Goal: Task Accomplishment & Management: Use online tool/utility

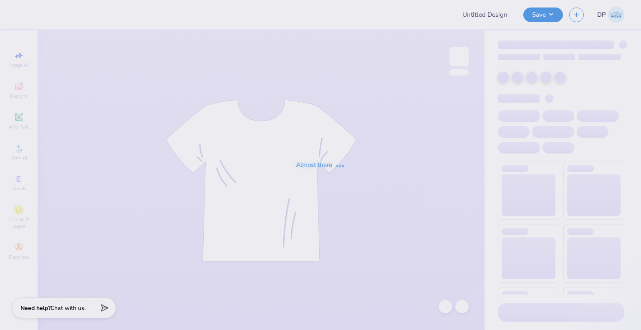
type input "PSS-Bid Day"
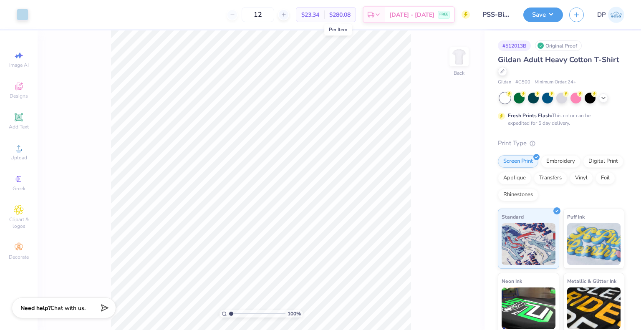
click at [319, 16] on span "$23.34" at bounding box center [310, 14] width 18 height 9
drag, startPoint x: 278, startPoint y: 20, endPoint x: 250, endPoint y: 19, distance: 28.0
click at [250, 19] on div "12" at bounding box center [258, 14] width 63 height 15
type input "20"
click at [505, 69] on icon at bounding box center [503, 70] width 4 height 4
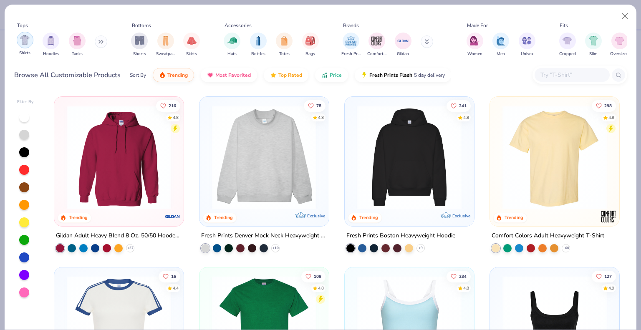
click at [20, 37] on img "filter for Shirts" at bounding box center [25, 40] width 10 height 10
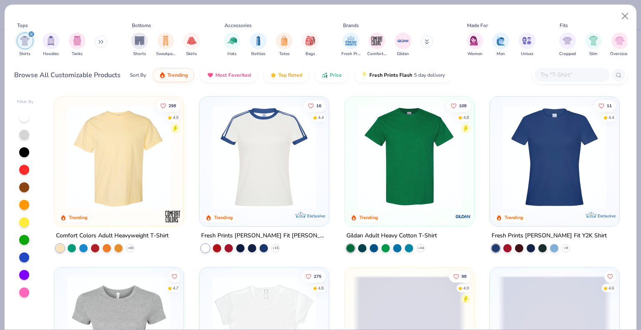
click at [127, 181] on img at bounding box center [119, 157] width 113 height 104
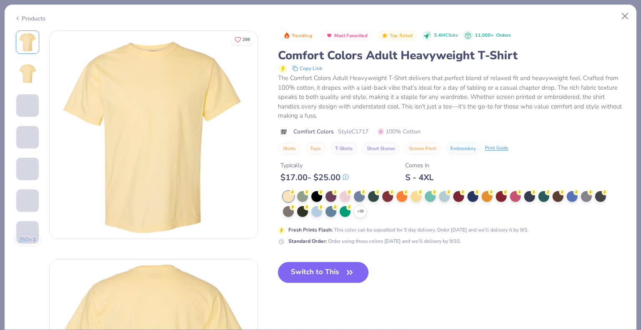
click at [356, 208] on div "+ 38" at bounding box center [360, 211] width 13 height 13
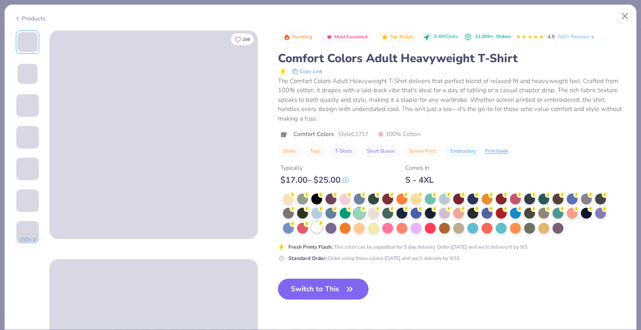
click at [319, 227] on div at bounding box center [316, 227] width 11 height 11
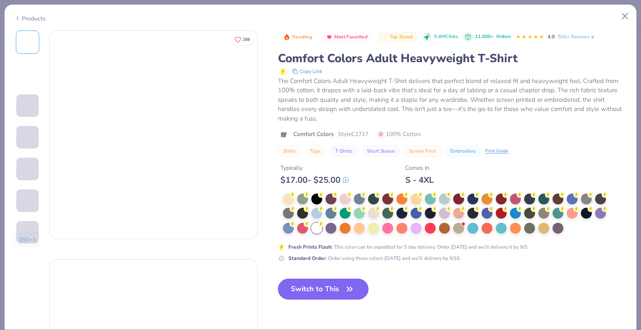
click at [337, 292] on button "Switch to This" at bounding box center [323, 289] width 91 height 21
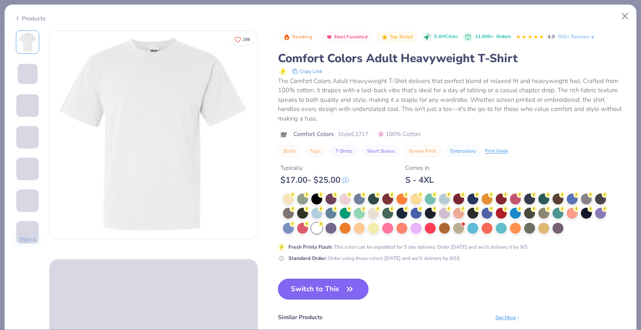
click at [323, 294] on button "Switch to This" at bounding box center [323, 289] width 91 height 21
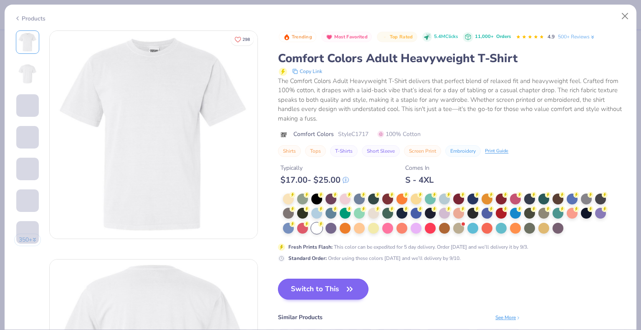
click at [339, 287] on button "Switch to This" at bounding box center [323, 289] width 91 height 21
click at [330, 287] on button "Switch to This" at bounding box center [323, 289] width 91 height 21
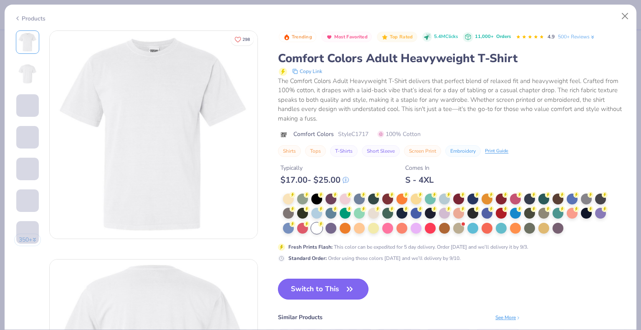
click at [330, 287] on button "Switch to This" at bounding box center [323, 289] width 91 height 21
click at [330, 227] on div at bounding box center [331, 227] width 11 height 11
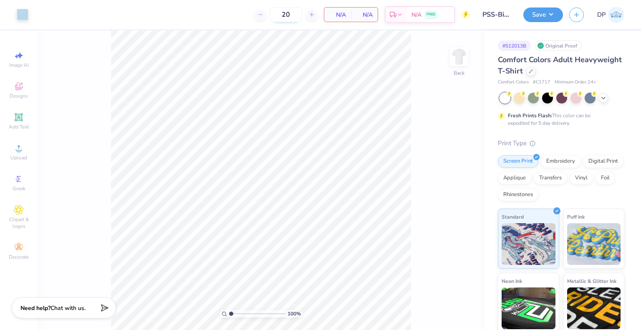
click at [297, 15] on input "20" at bounding box center [286, 14] width 33 height 15
click at [342, 15] on span "N/A" at bounding box center [337, 14] width 17 height 9
click at [550, 15] on button "Save" at bounding box center [544, 13] width 40 height 15
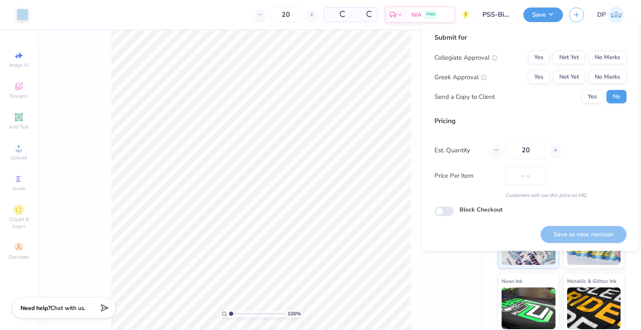
type input "$26.25"
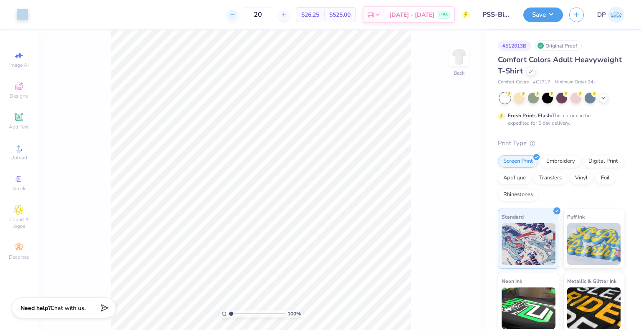
drag, startPoint x: 266, startPoint y: 14, endPoint x: 249, endPoint y: 12, distance: 16.9
click at [249, 12] on div "20" at bounding box center [258, 14] width 63 height 15
type input "30"
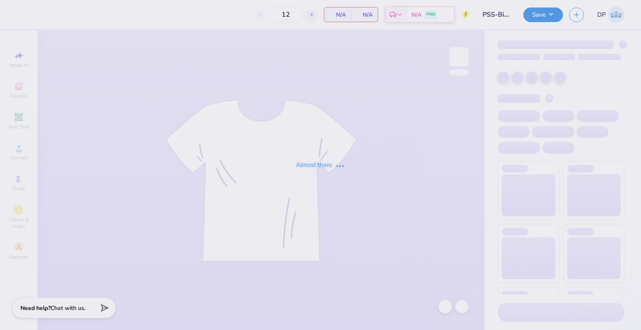
type input "PSS-Bid Day"
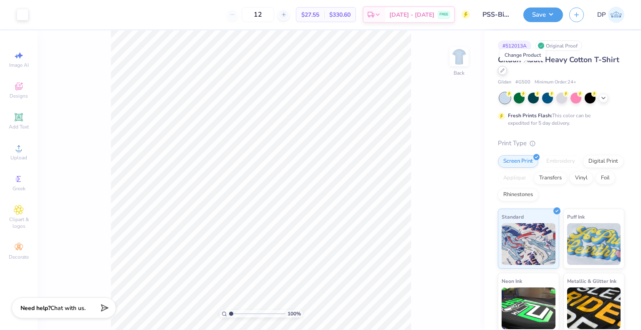
click at [507, 73] on div at bounding box center [502, 70] width 9 height 9
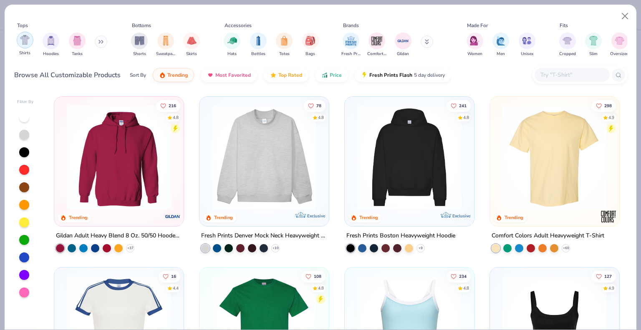
click at [29, 41] on img "filter for Shirts" at bounding box center [25, 40] width 10 height 10
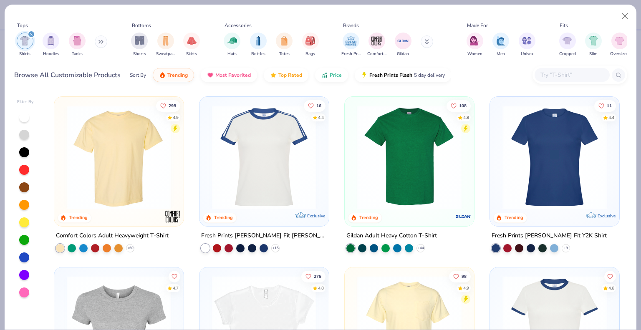
click at [114, 125] on img at bounding box center [119, 157] width 113 height 104
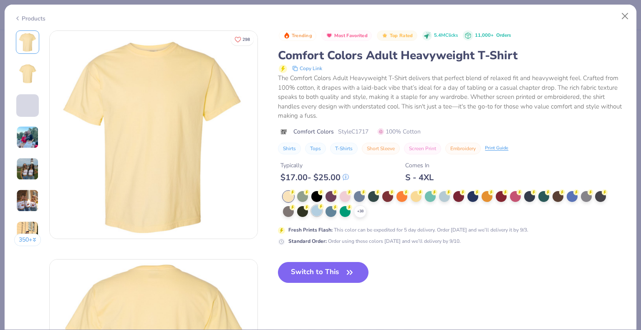
click at [316, 211] on div at bounding box center [316, 210] width 11 height 11
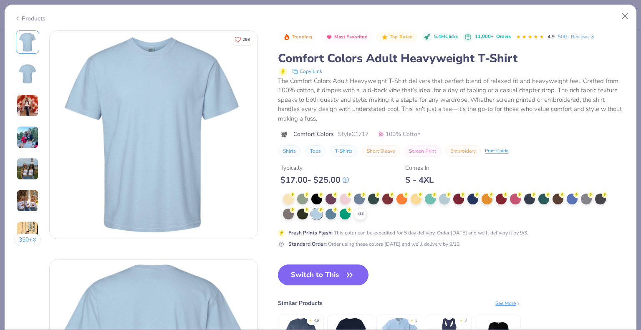
click at [322, 275] on button "Switch to This" at bounding box center [323, 275] width 91 height 21
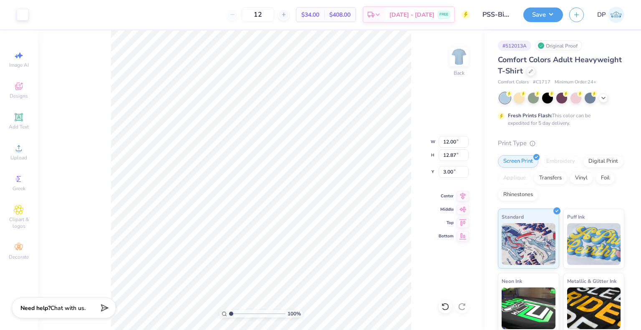
type input "3.00"
click at [555, 18] on button "Save" at bounding box center [544, 13] width 40 height 15
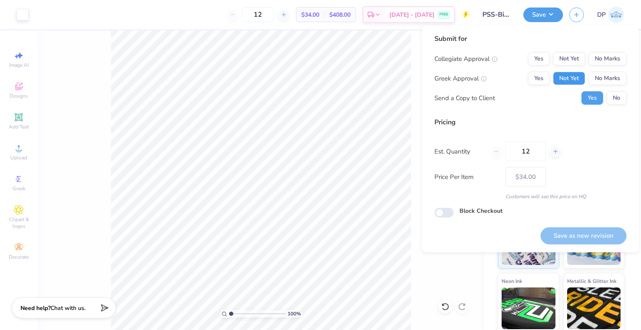
click at [573, 75] on button "Not Yet" at bounding box center [569, 78] width 32 height 13
click at [575, 57] on button "Not Yet" at bounding box center [569, 58] width 32 height 13
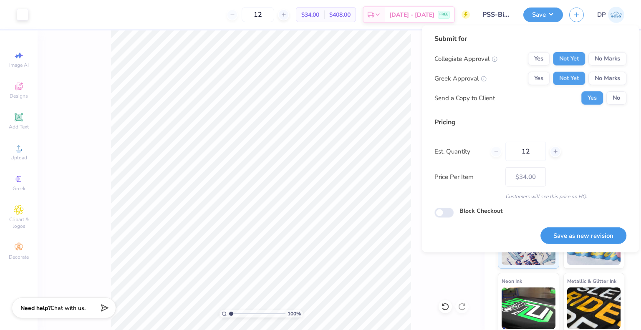
click at [562, 233] on button "Save as new revision" at bounding box center [584, 236] width 86 height 17
type input "$34.00"
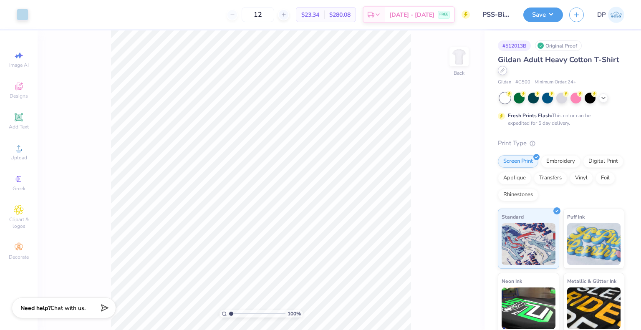
click at [505, 70] on icon at bounding box center [503, 70] width 4 height 4
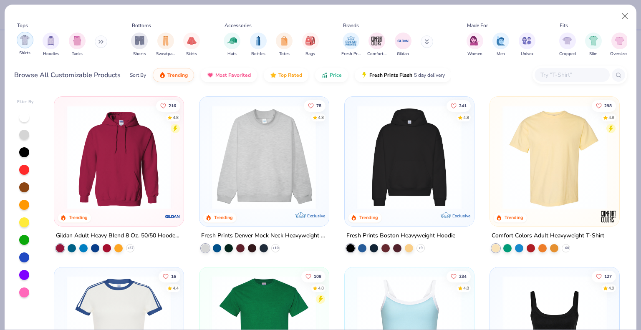
click at [22, 43] on img "filter for Shirts" at bounding box center [25, 40] width 10 height 10
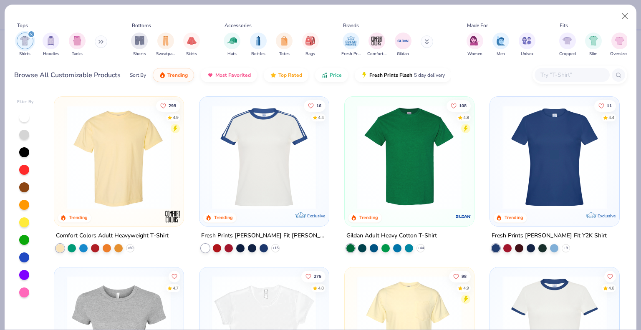
click at [147, 171] on img at bounding box center [119, 157] width 113 height 104
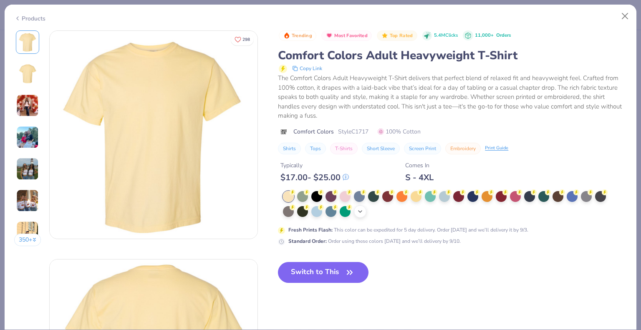
click at [363, 208] on icon at bounding box center [360, 211] width 7 height 7
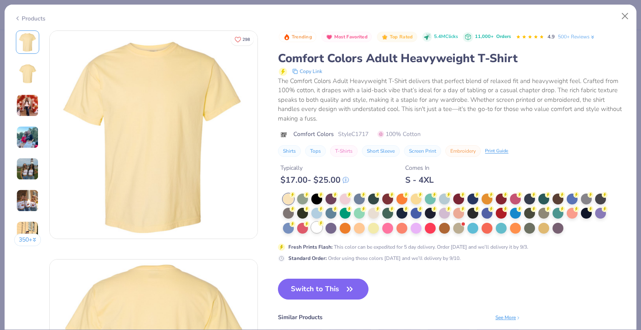
click at [319, 227] on div at bounding box center [316, 227] width 11 height 11
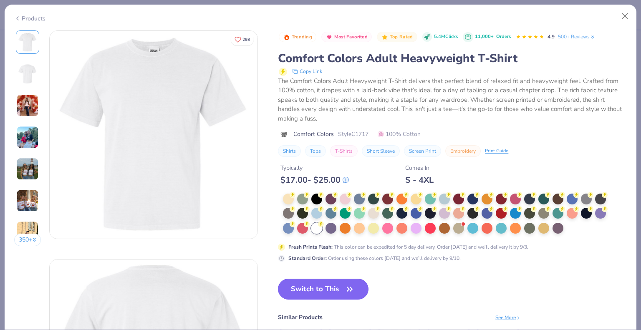
click at [333, 289] on button "Switch to This" at bounding box center [323, 289] width 91 height 21
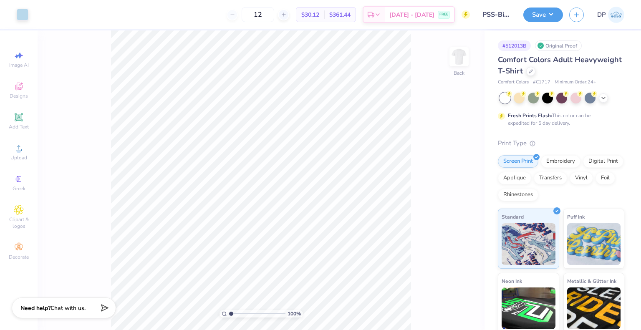
click at [78, 214] on div "100 % Back" at bounding box center [261, 180] width 447 height 300
type input "3.00"
click at [534, 14] on button "Save" at bounding box center [544, 13] width 40 height 15
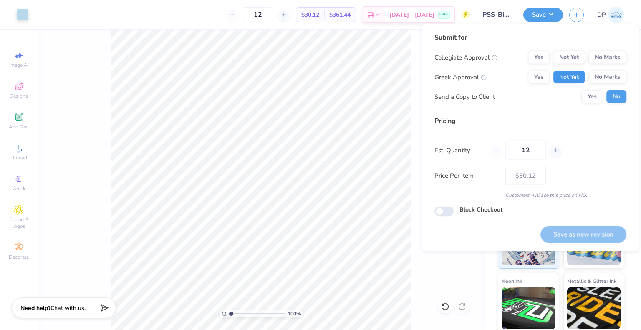
drag, startPoint x: 566, startPoint y: 79, endPoint x: 566, endPoint y: 66, distance: 13.4
click at [566, 77] on button "Not Yet" at bounding box center [569, 77] width 32 height 13
click at [566, 56] on button "Not Yet" at bounding box center [569, 57] width 32 height 13
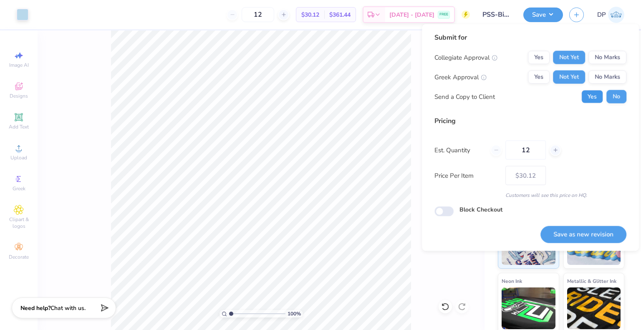
click at [590, 95] on button "Yes" at bounding box center [593, 96] width 22 height 13
drag, startPoint x: 575, startPoint y: 235, endPoint x: 590, endPoint y: 262, distance: 30.9
click at [575, 235] on button "Save as new revision" at bounding box center [584, 234] width 86 height 17
type input "$30.12"
